Goal: Transaction & Acquisition: Purchase product/service

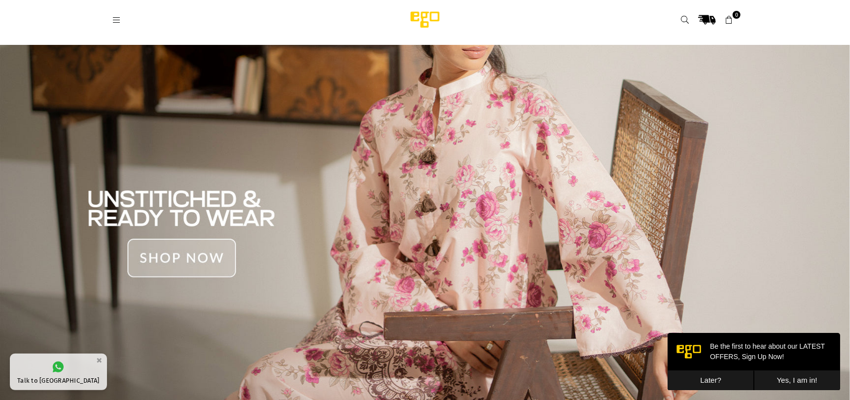
click at [113, 17] on icon at bounding box center [116, 20] width 9 height 9
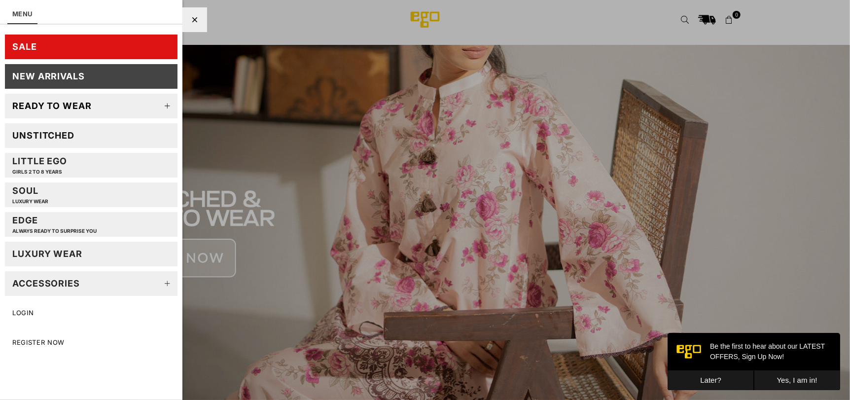
click at [166, 47] on link "SALE" at bounding box center [91, 47] width 173 height 25
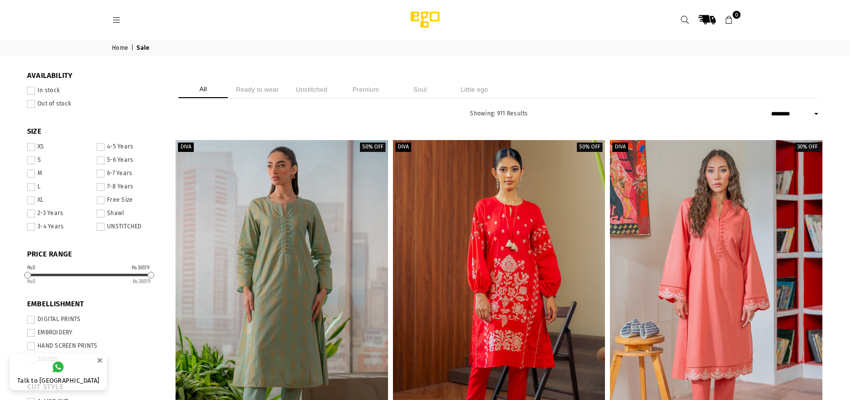
select select "******"
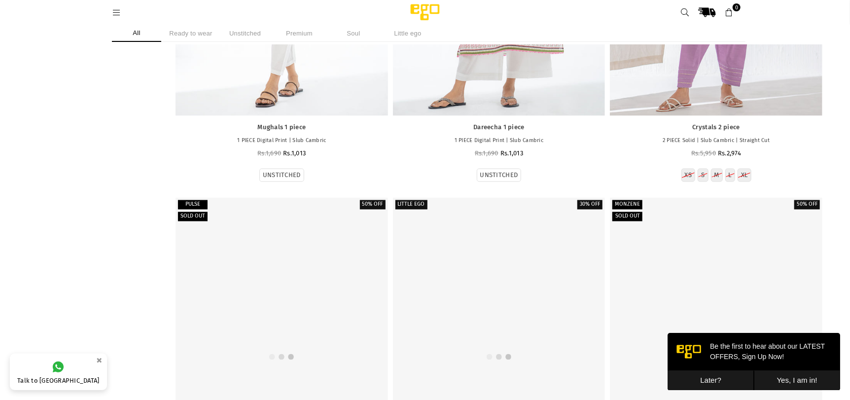
scroll to position [16735, 0]
